Goal: Information Seeking & Learning: Learn about a topic

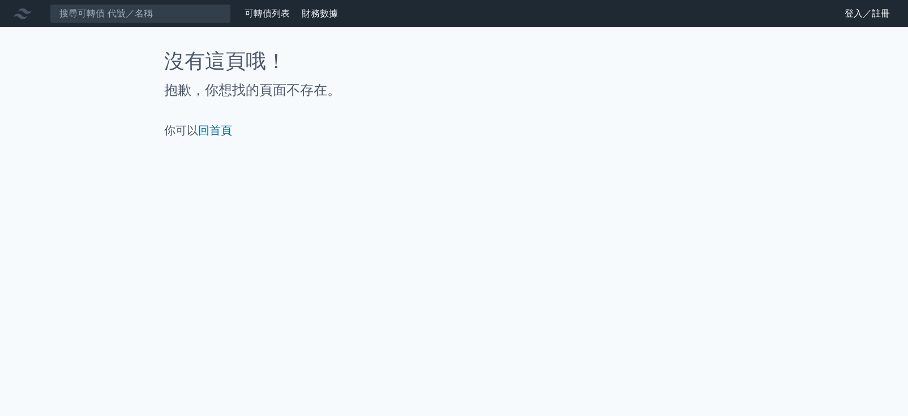
click at [853, 7] on link "登入／註冊" at bounding box center [867, 14] width 63 height 18
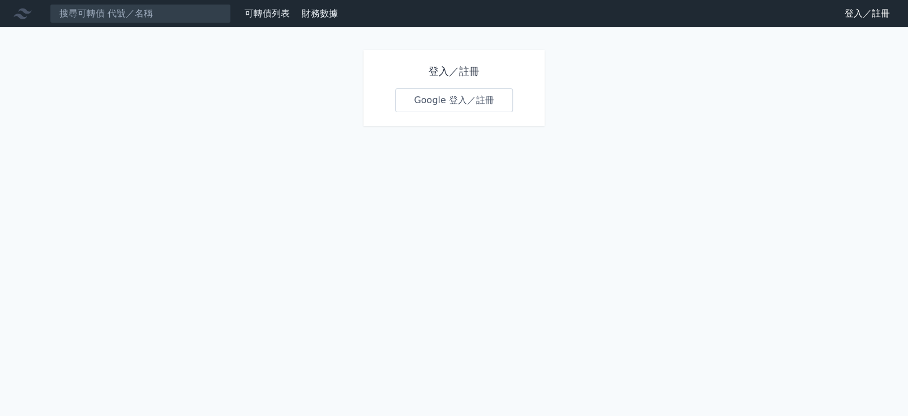
click at [406, 101] on link "Google 登入／註冊" at bounding box center [454, 100] width 118 height 24
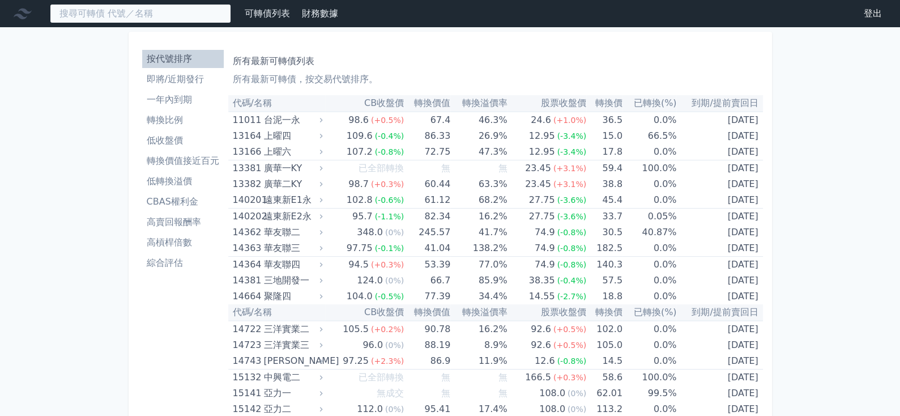
click at [156, 8] on input at bounding box center [140, 13] width 181 height 19
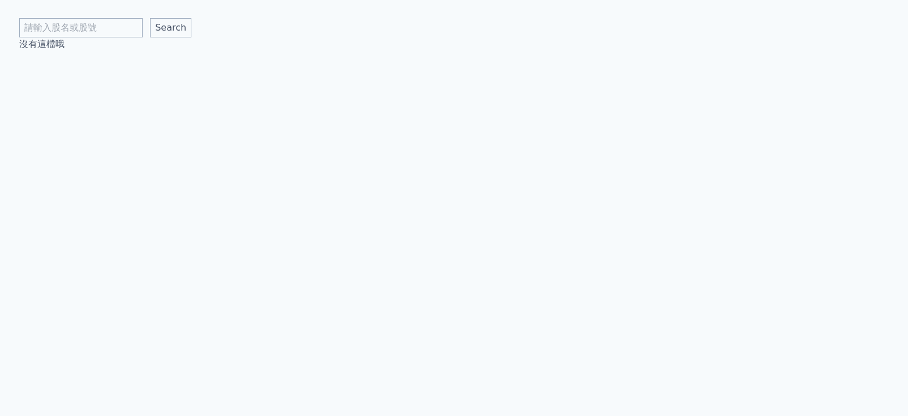
click at [109, 32] on input "text" at bounding box center [80, 27] width 123 height 19
type input "宜特"
click at [150, 18] on input "Search" at bounding box center [170, 27] width 41 height 19
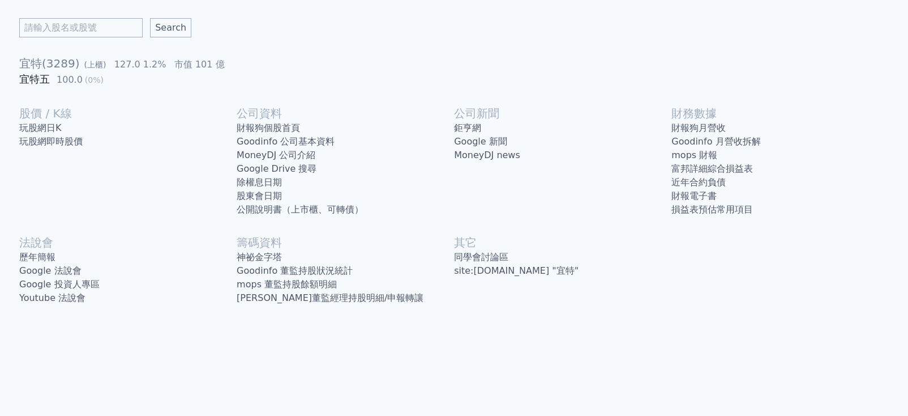
click at [40, 77] on link "宜特五" at bounding box center [34, 79] width 31 height 12
click at [279, 129] on link "財報狗個股首頁" at bounding box center [345, 128] width 217 height 14
click at [319, 159] on link "MoneyDJ 公司介紹" at bounding box center [345, 155] width 217 height 14
click at [276, 208] on link "公開說明書（上市櫃、可轉債）" at bounding box center [345, 210] width 217 height 14
click at [91, 298] on link "Youtube 法說會" at bounding box center [127, 298] width 217 height 14
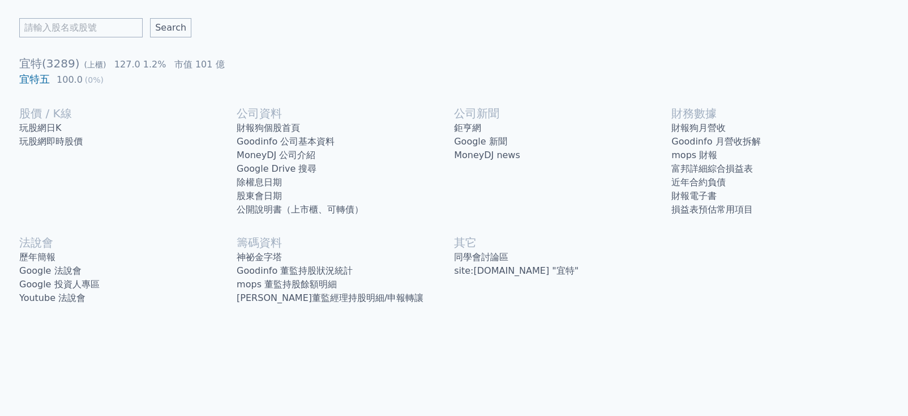
click at [112, 261] on link "歷年簡報" at bounding box center [127, 257] width 217 height 14
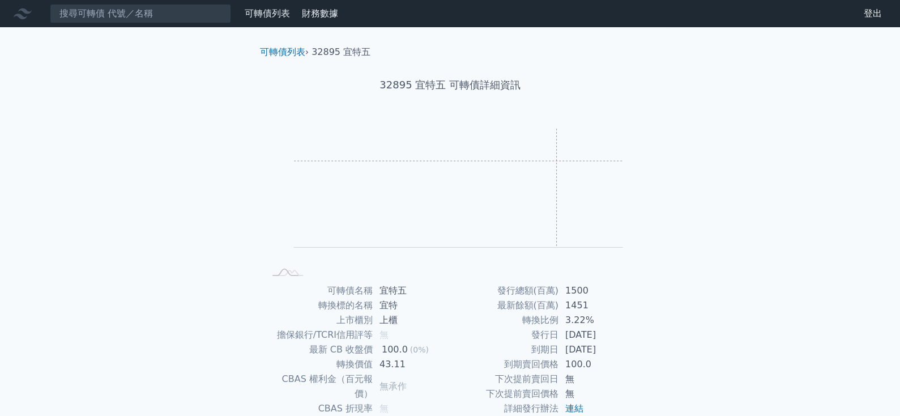
scroll to position [57, 0]
